Goal: Transaction & Acquisition: Purchase product/service

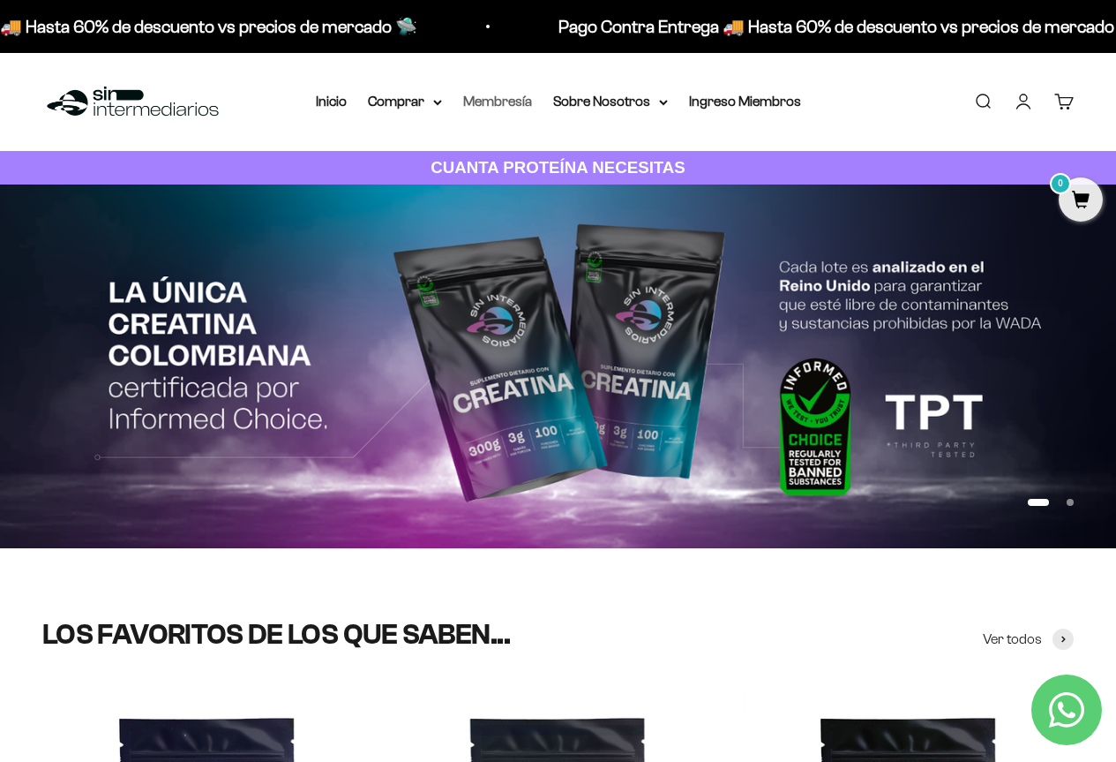
click at [490, 101] on link "Membresía" at bounding box center [497, 101] width 69 height 15
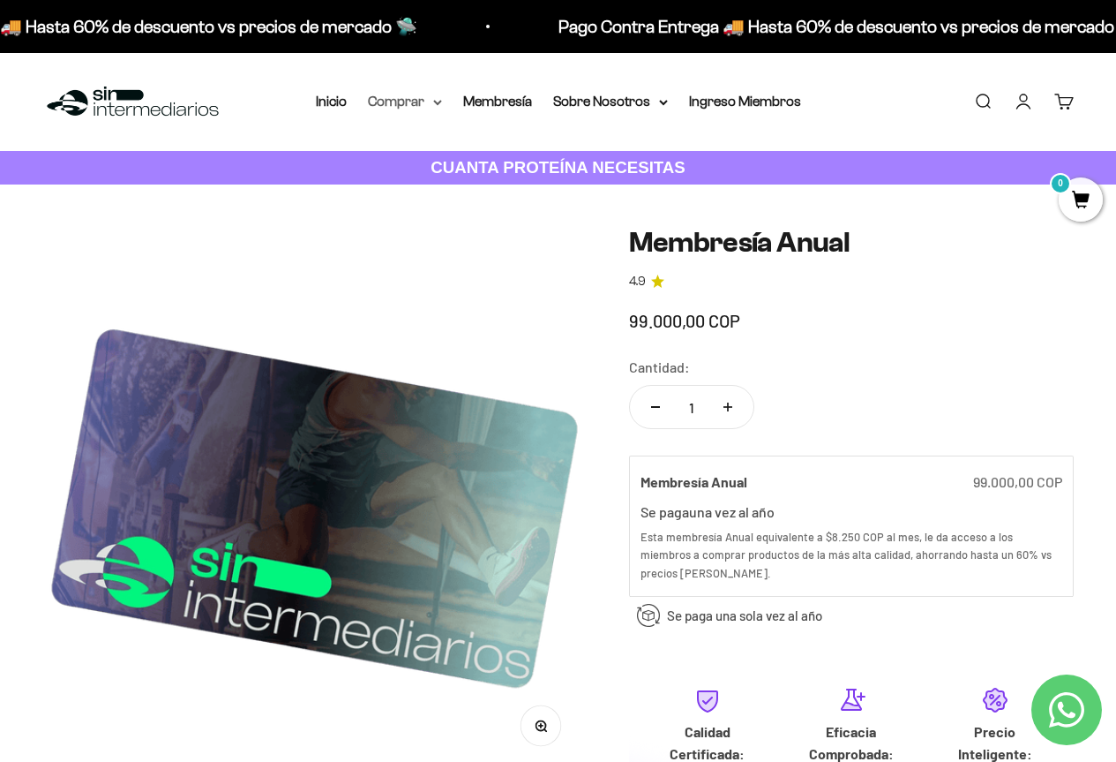
click at [415, 103] on summary "Comprar" at bounding box center [405, 101] width 74 height 23
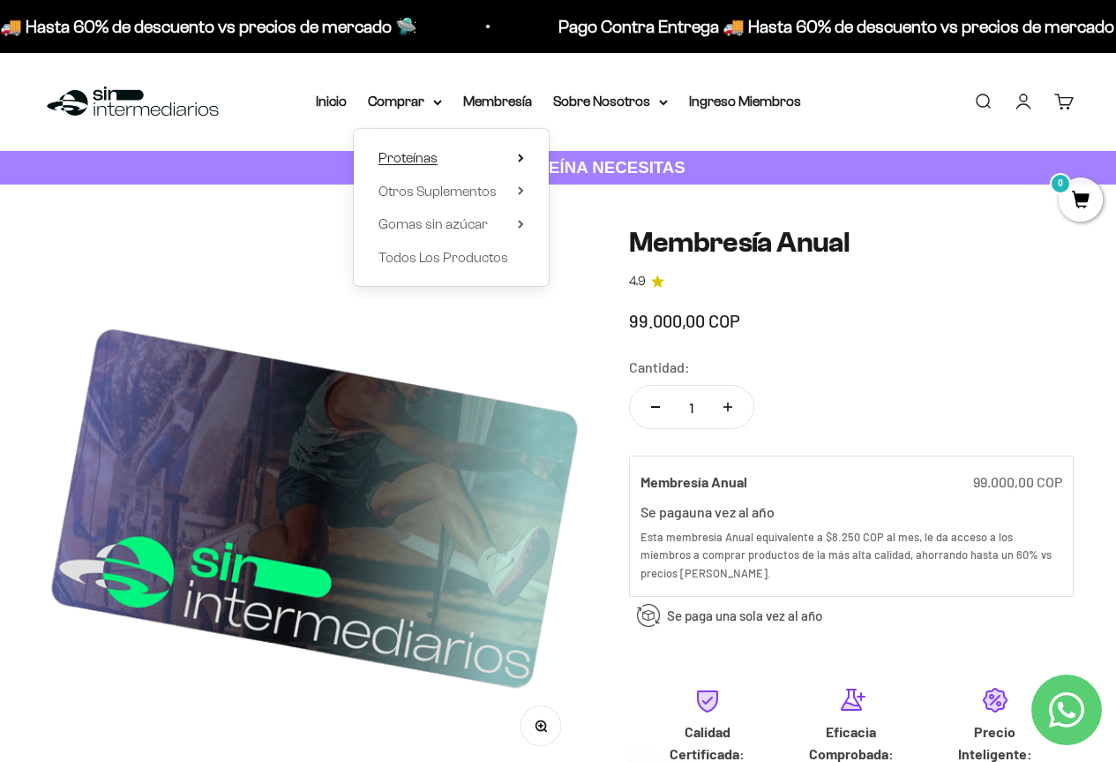
click at [436, 155] on span "Proteínas" at bounding box center [408, 157] width 59 height 15
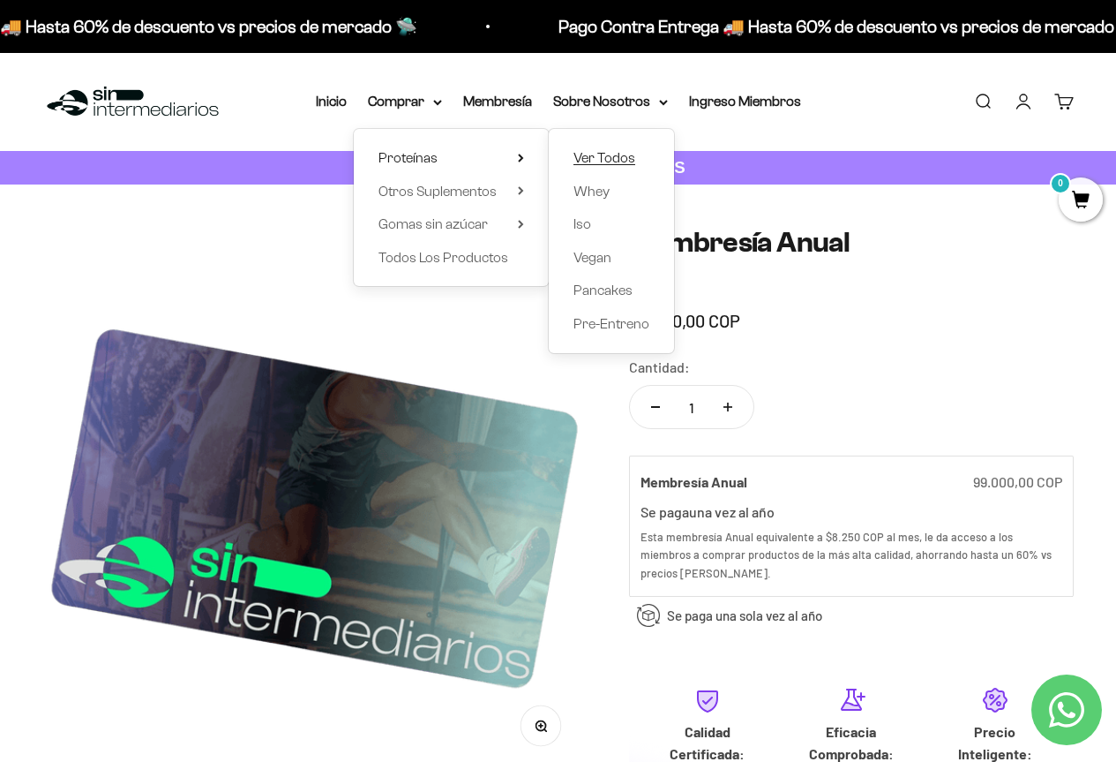
click at [612, 158] on span "Ver Todos" at bounding box center [605, 157] width 62 height 15
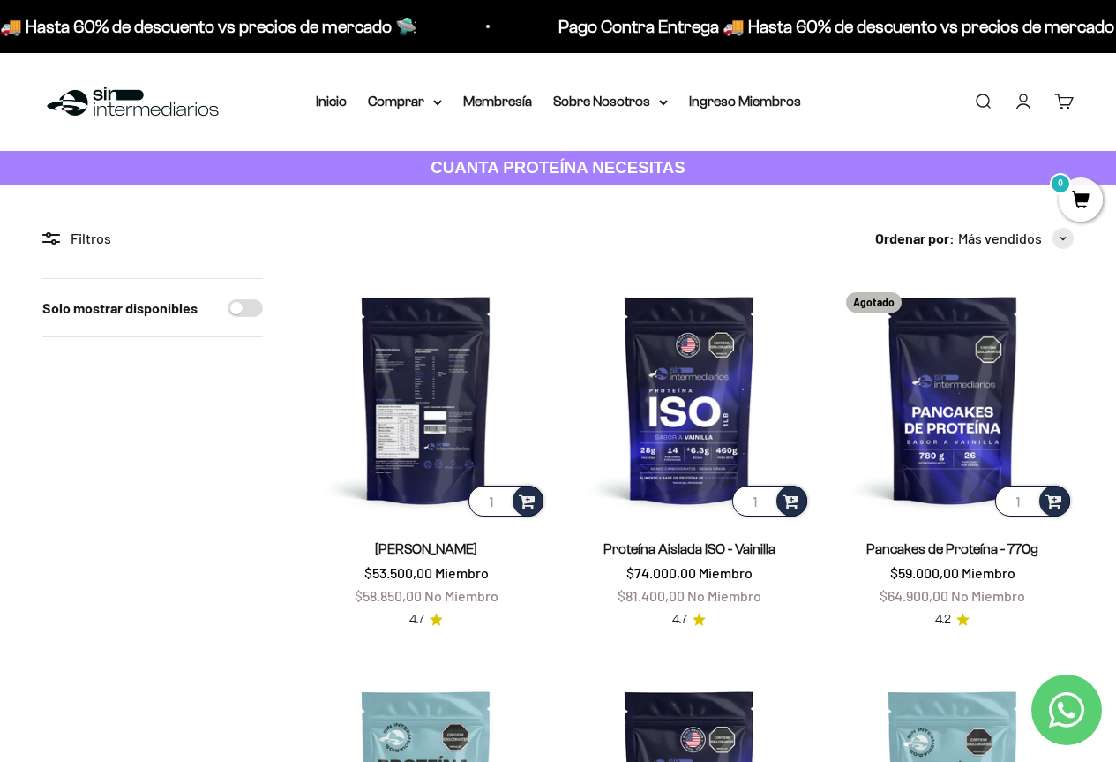
click at [382, 430] on img at bounding box center [426, 399] width 242 height 242
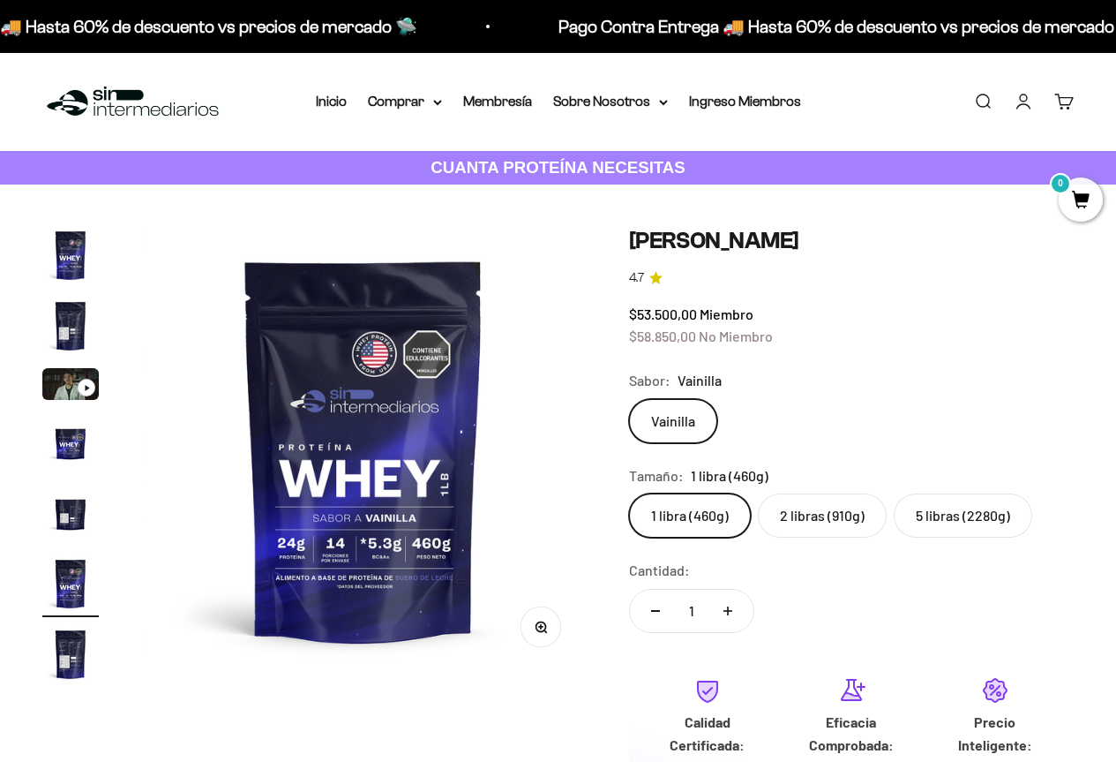
scroll to position [0, 2279]
click at [794, 510] on label "2 libras (910g)" at bounding box center [822, 515] width 129 height 44
click at [629, 493] on input "2 libras (910g)" at bounding box center [628, 492] width 1 height 1
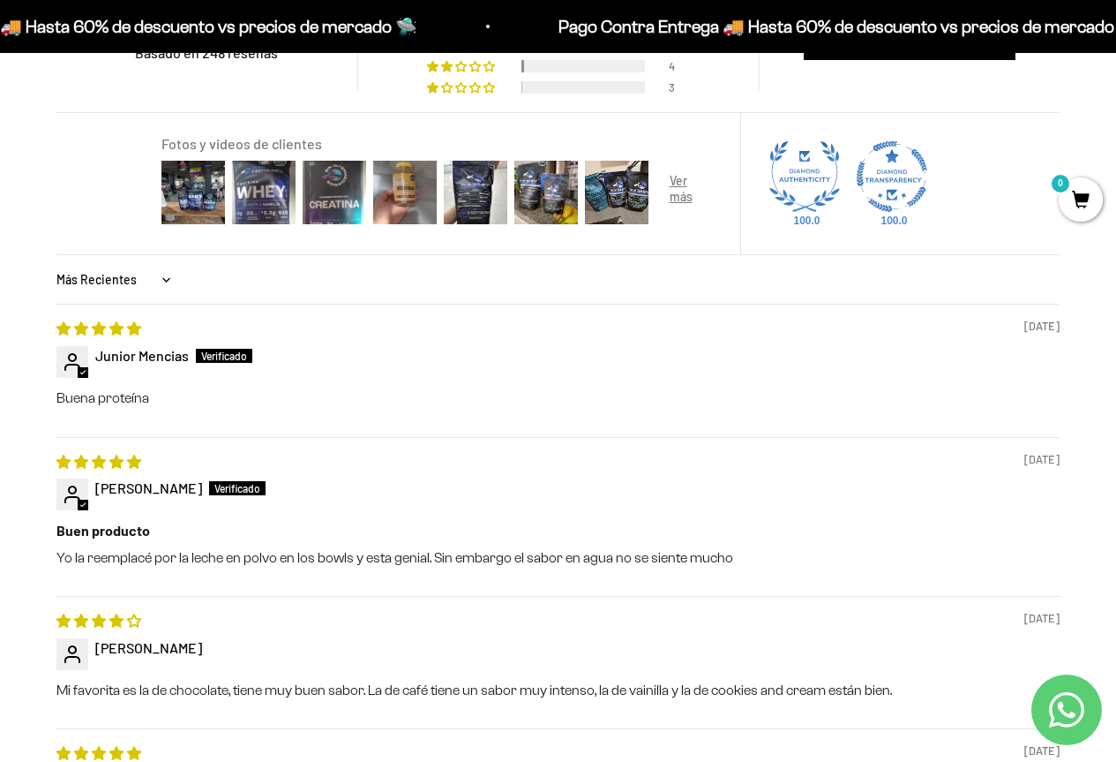
scroll to position [1677, 0]
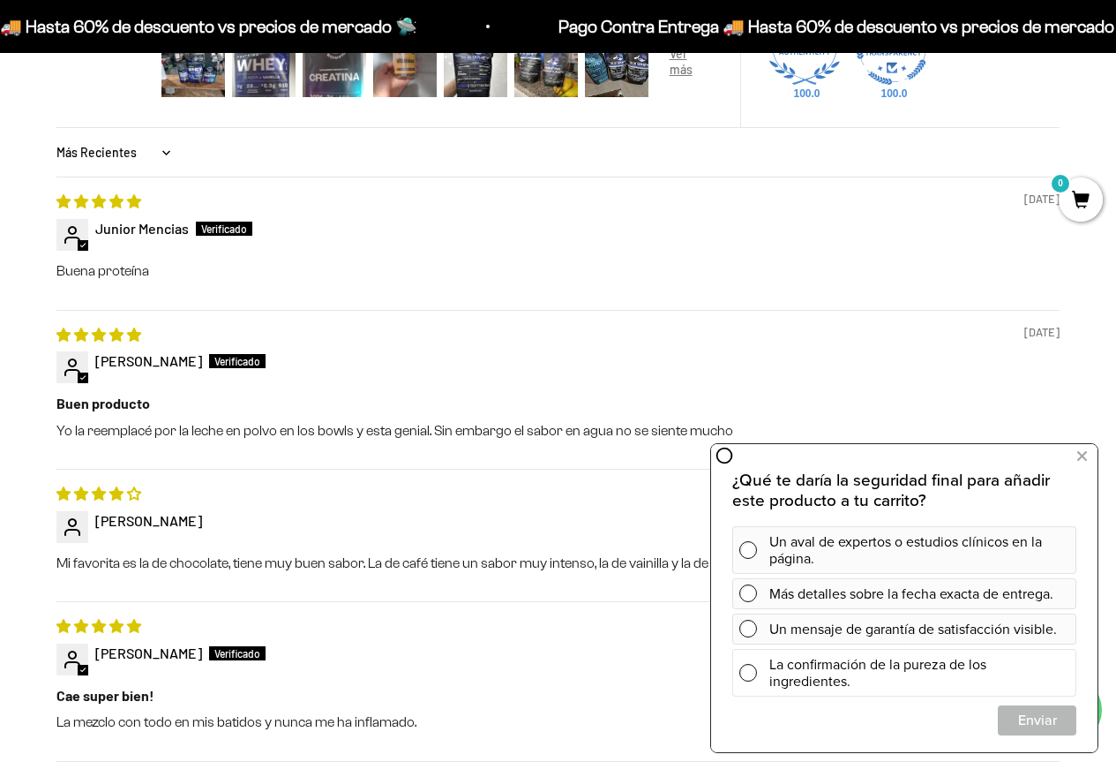
click at [836, 672] on div "La confirmación de la pureza de los ingredientes." at bounding box center [919, 673] width 300 height 48
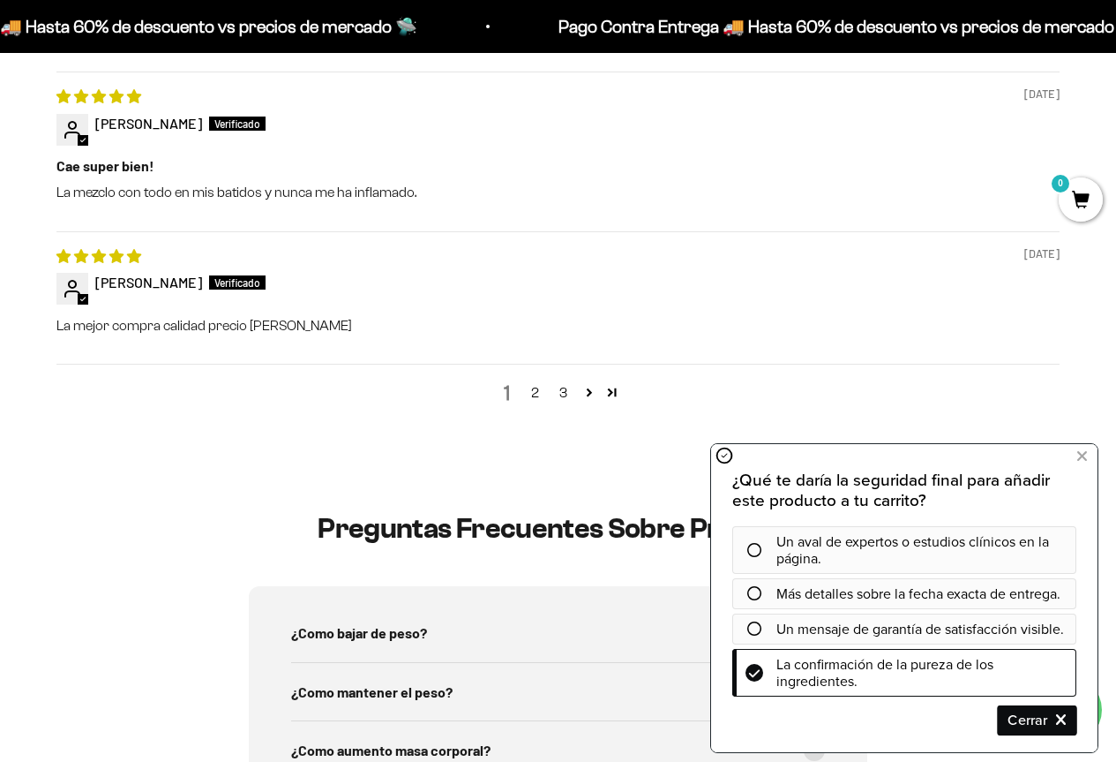
scroll to position [2383, 0]
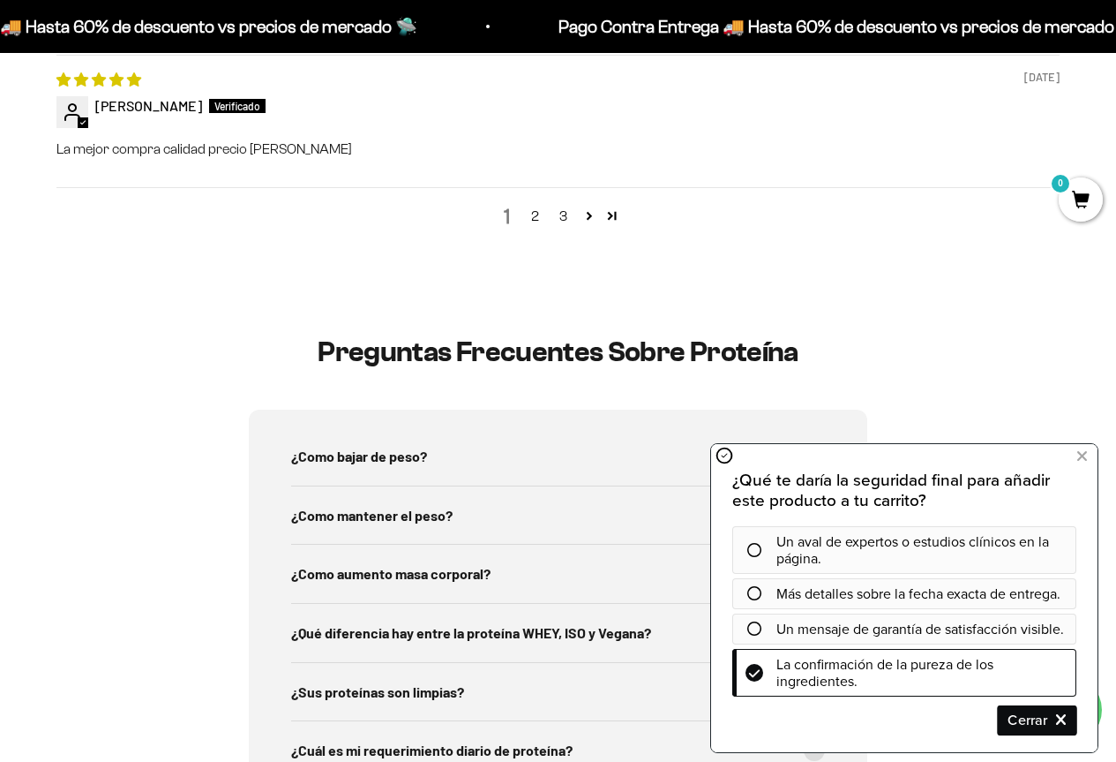
click at [1041, 724] on span "Cerrar" at bounding box center [1037, 719] width 77 height 31
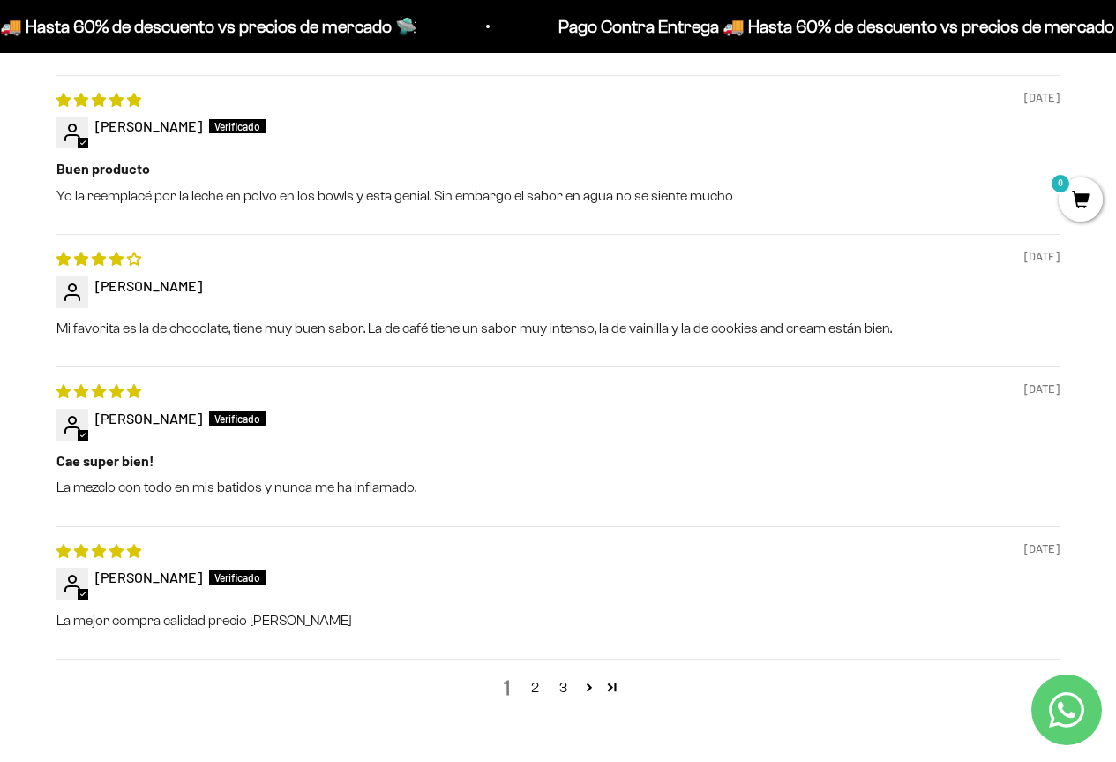
scroll to position [1941, 0]
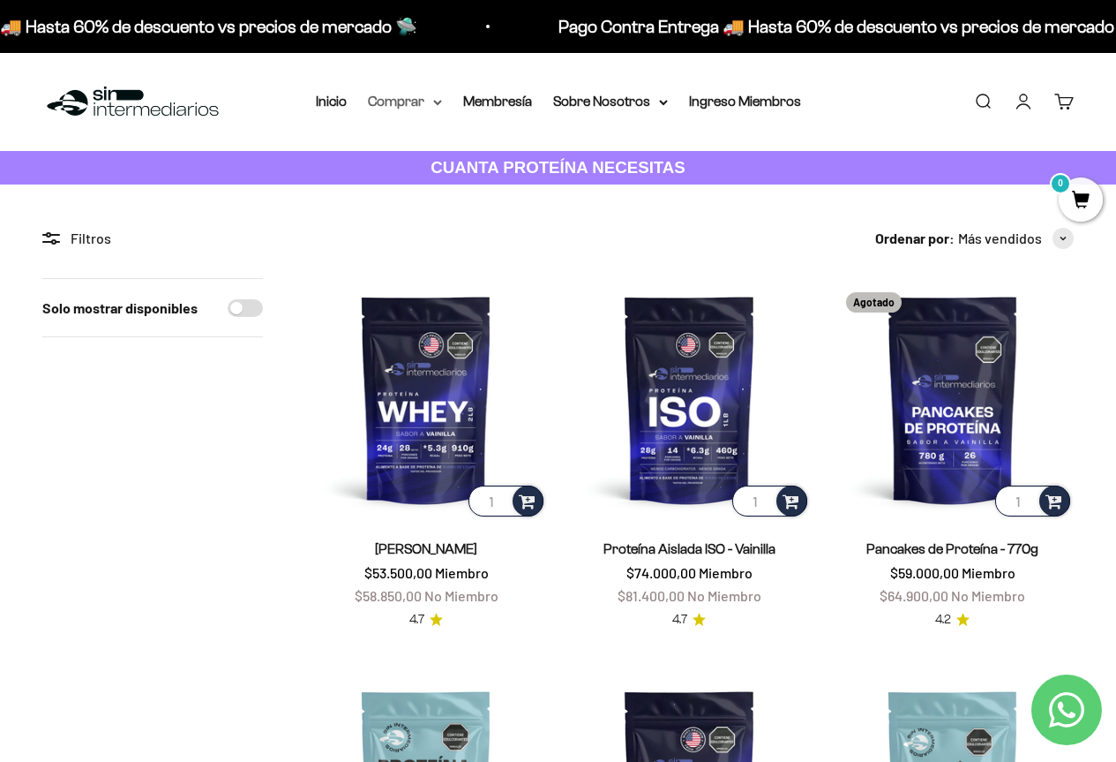
click at [418, 101] on summary "Comprar" at bounding box center [405, 101] width 74 height 23
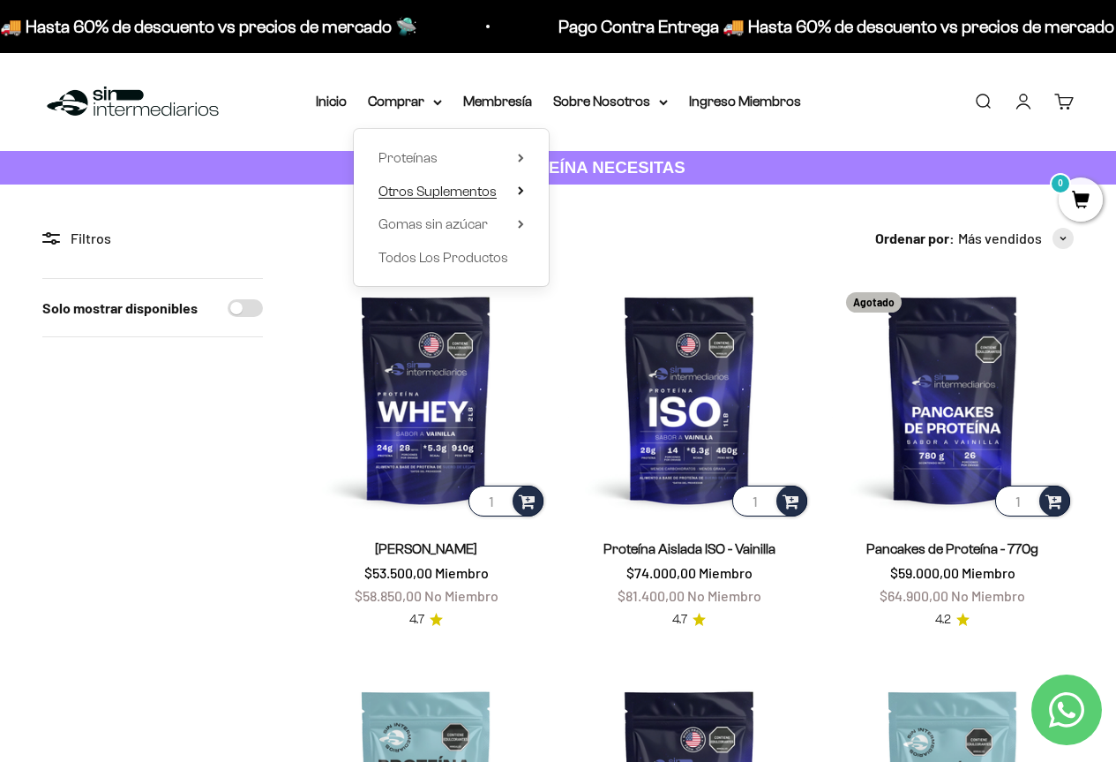
click at [498, 191] on summary "Otros Suplementos" at bounding box center [452, 191] width 146 height 23
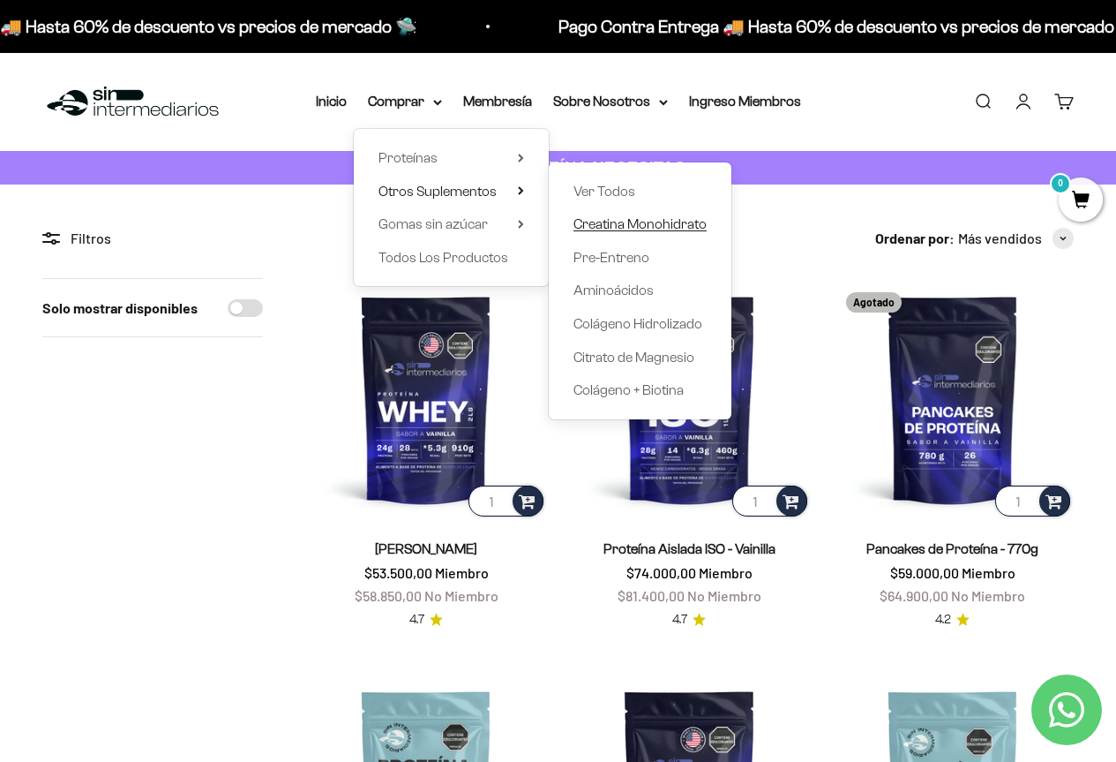
click at [634, 225] on span "Creatina Monohidrato" at bounding box center [640, 223] width 133 height 15
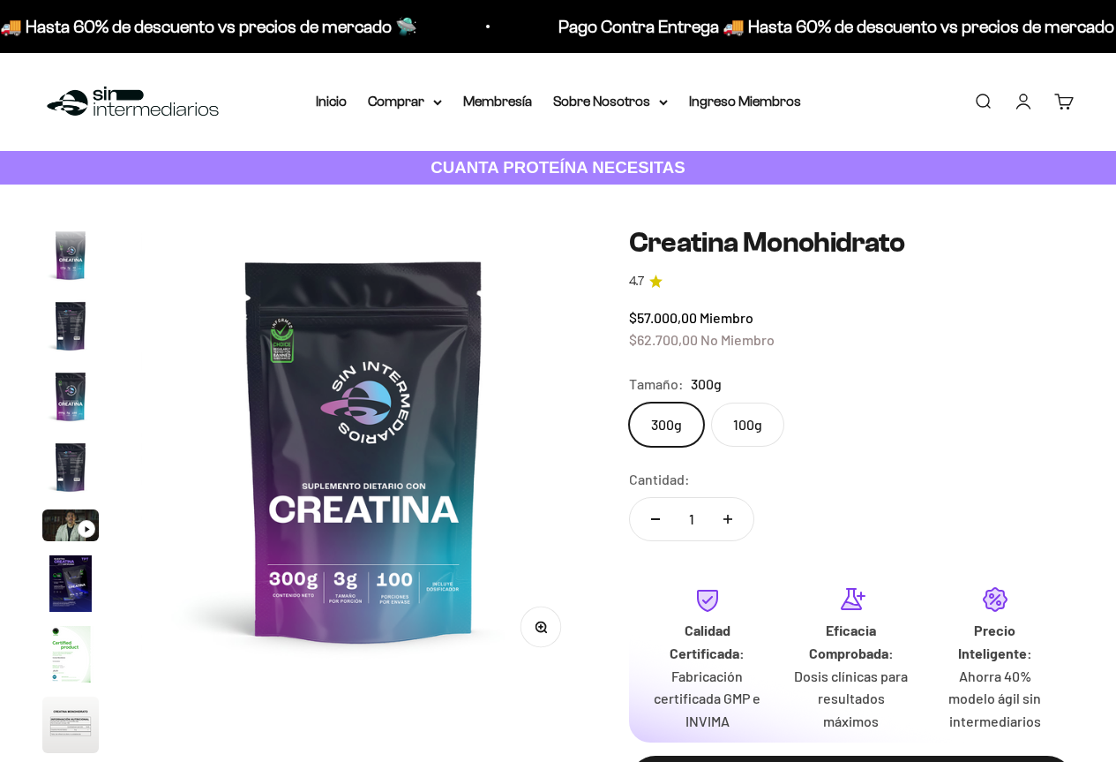
scroll to position [72, 0]
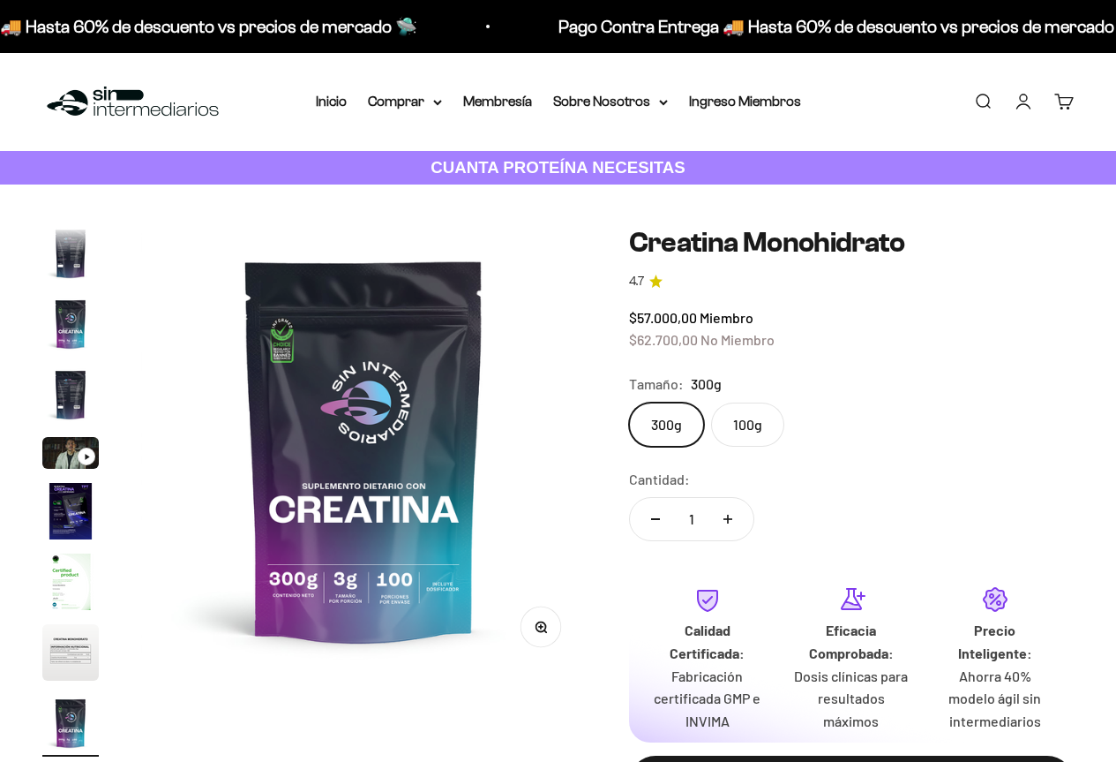
click at [743, 426] on label "100g" at bounding box center [747, 424] width 73 height 44
click at [629, 402] on input "100g" at bounding box center [628, 402] width 1 height 1
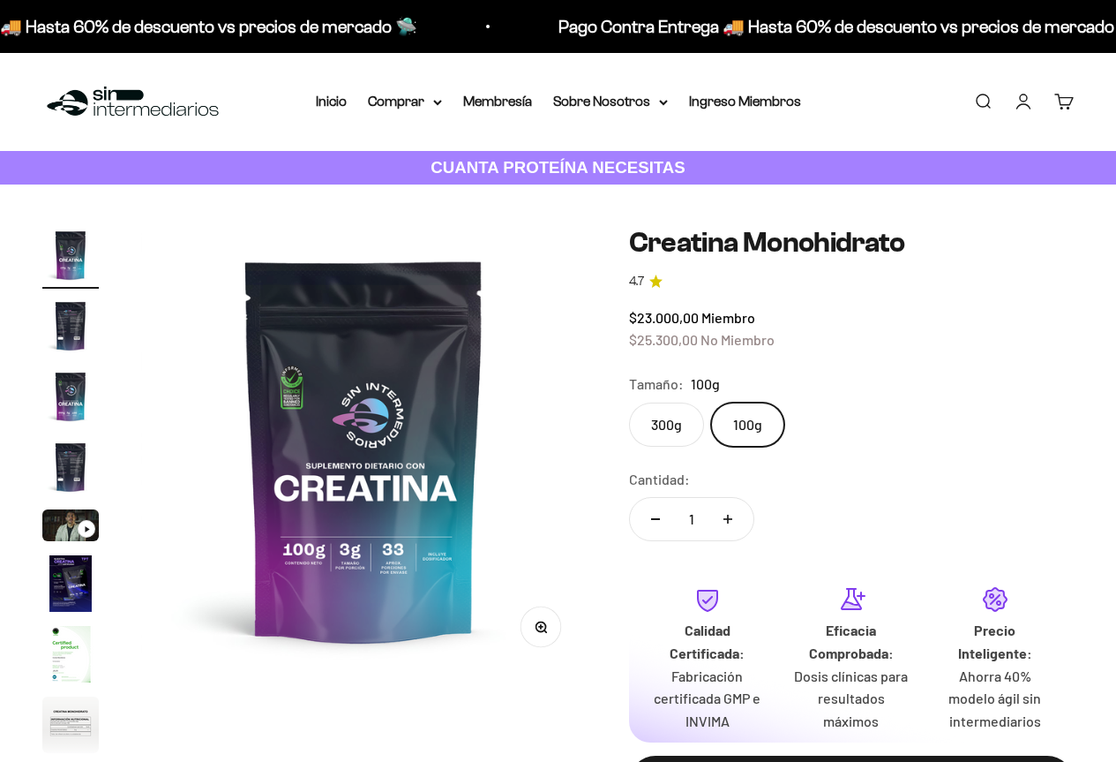
click at [681, 425] on label "300g" at bounding box center [666, 424] width 75 height 44
click at [629, 402] on input "300g" at bounding box center [628, 402] width 1 height 1
